Goal: Check status: Check status

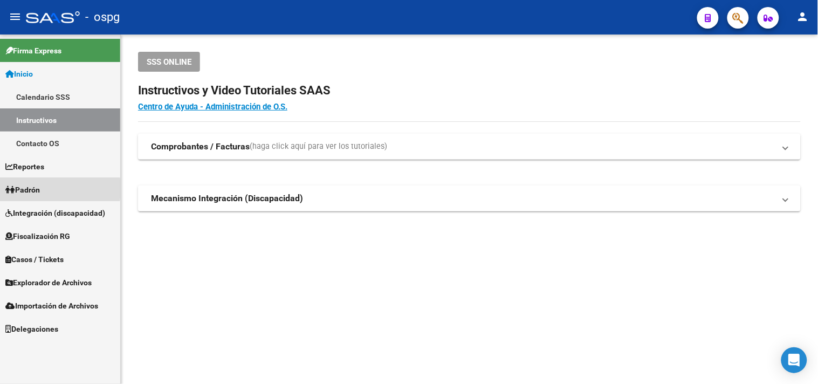
click at [25, 189] on span "Padrón" at bounding box center [22, 190] width 34 height 12
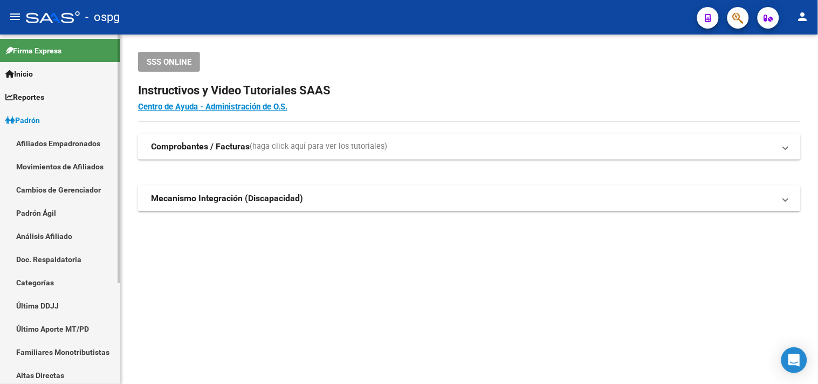
click at [46, 238] on link "Análisis Afiliado" at bounding box center [60, 235] width 120 height 23
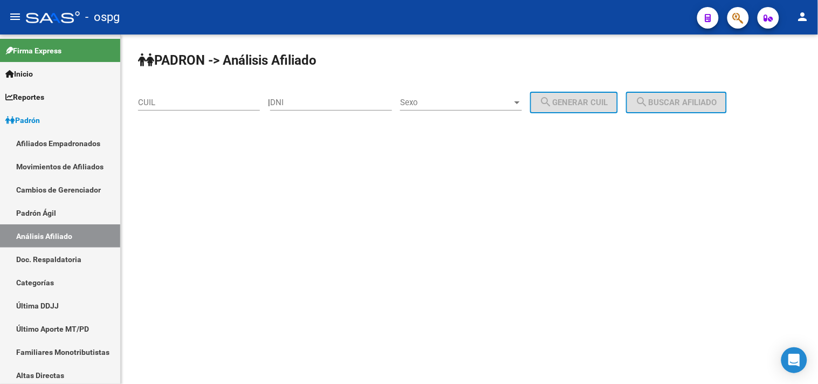
click at [140, 103] on input "CUIL" at bounding box center [199, 103] width 122 height 10
paste input "23-49379933-9"
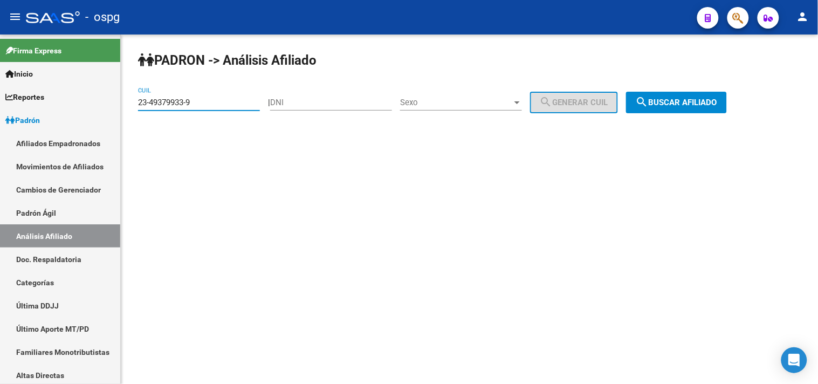
type input "23-49379933-9"
click at [648, 103] on mat-icon "search" at bounding box center [641, 101] width 13 height 13
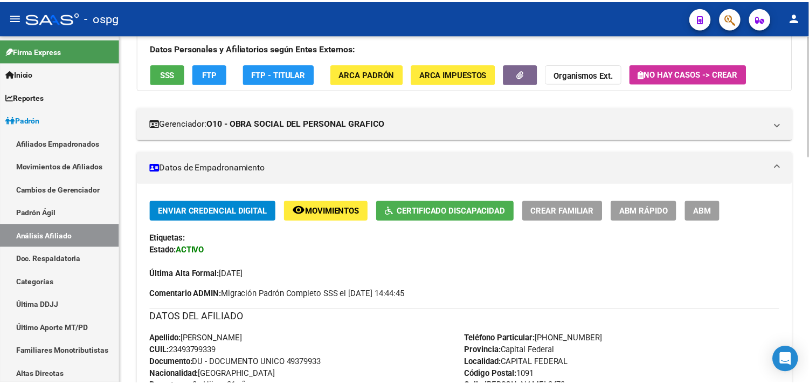
scroll to position [179, 0]
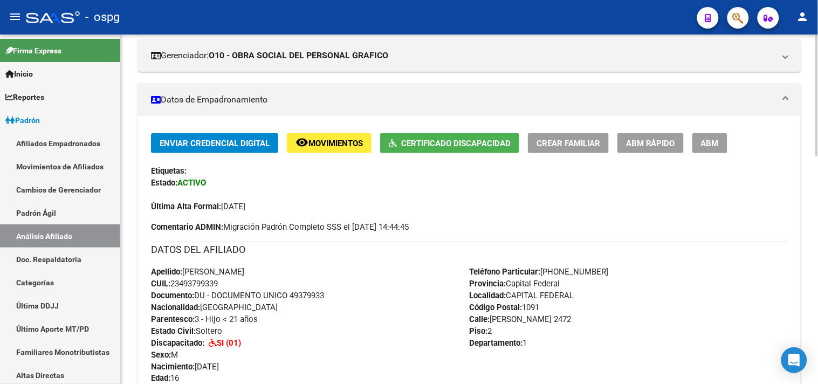
click at [437, 136] on button "Certificado Discapacidad" at bounding box center [449, 143] width 139 height 20
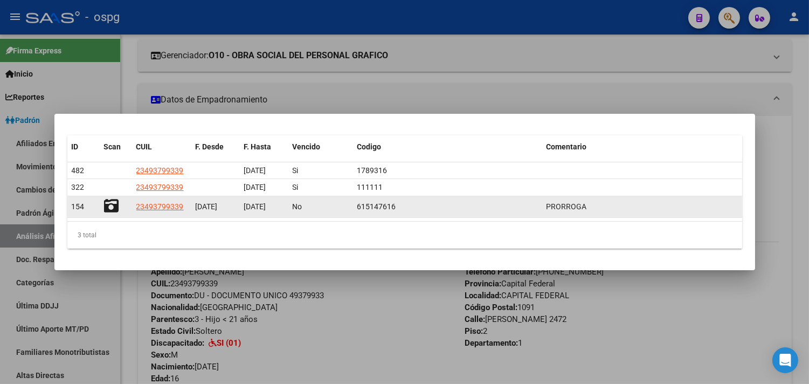
click at [397, 206] on div "615147616" at bounding box center [447, 207] width 181 height 12
